Goal: Information Seeking & Learning: Learn about a topic

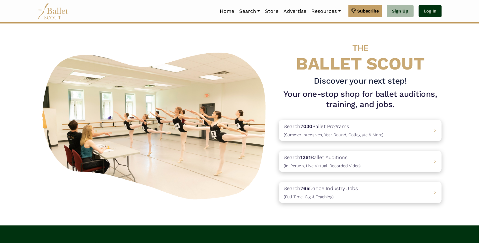
click at [428, 14] on link "Log In" at bounding box center [430, 11] width 23 height 13
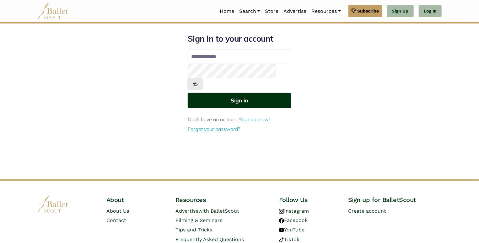
type input "**********"
click at [243, 96] on button "Sign in" at bounding box center [240, 100] width 104 height 15
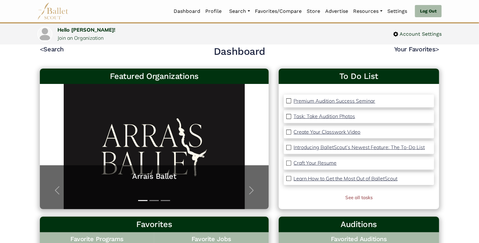
scroll to position [13, 0]
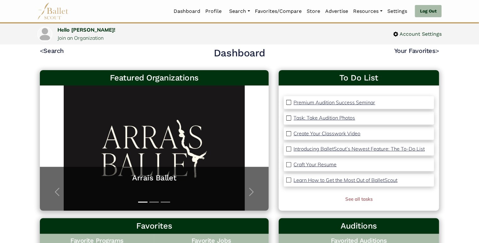
click at [46, 35] on img at bounding box center [45, 34] width 14 height 14
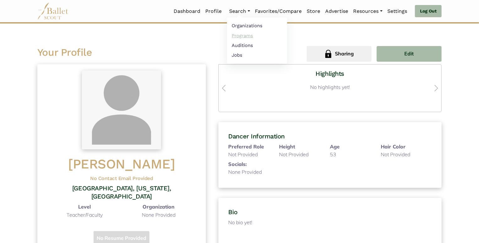
click at [247, 35] on link "Programs" at bounding box center [257, 36] width 60 height 10
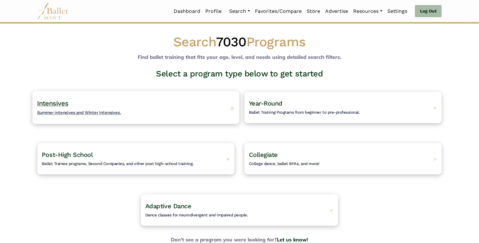
click at [228, 107] on div "Intensives Summer intensives and Winter intensives. >" at bounding box center [135, 107] width 207 height 33
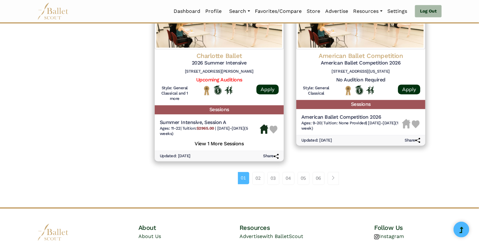
scroll to position [845, 0]
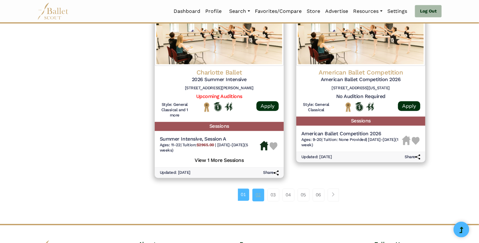
click at [259, 191] on link "02" at bounding box center [258, 195] width 12 height 13
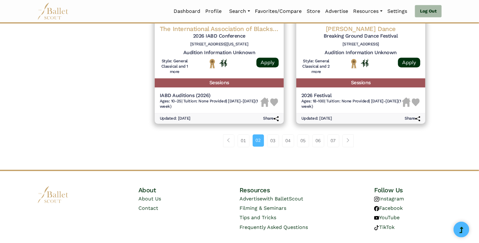
scroll to position [860, 0]
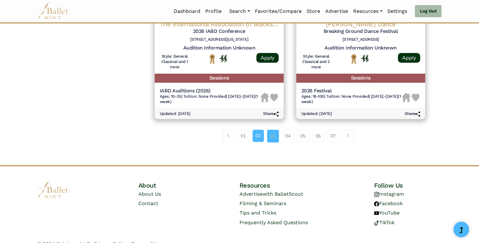
click at [272, 142] on link "03" at bounding box center [273, 136] width 12 height 13
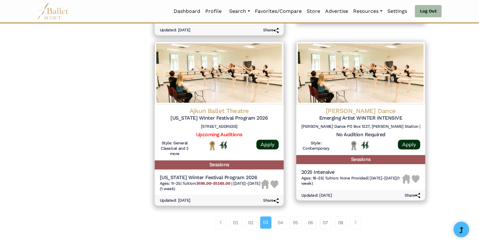
scroll to position [811, 0]
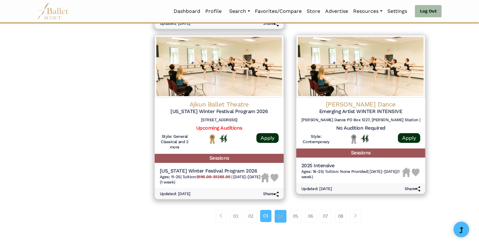
click at [280, 210] on link "04" at bounding box center [281, 216] width 12 height 13
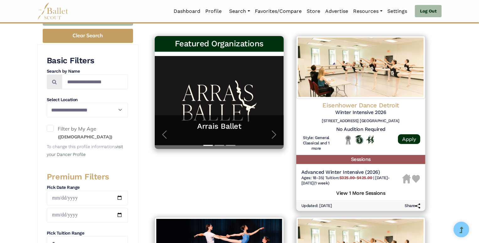
scroll to position [104, 0]
